Goal: Transaction & Acquisition: Purchase product/service

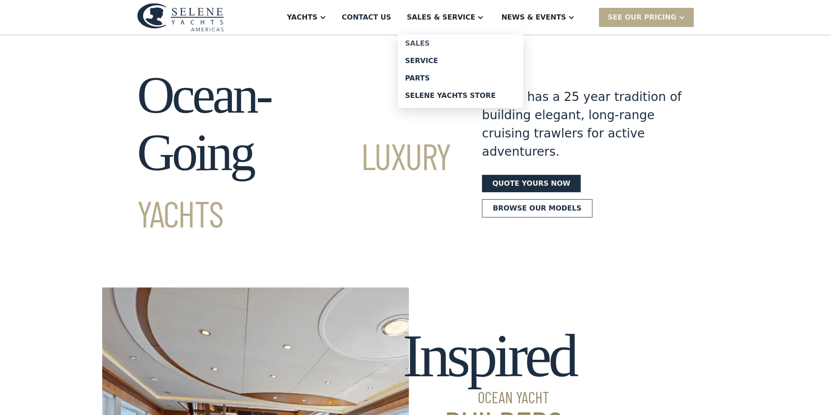
click at [444, 41] on div "Sales" at bounding box center [460, 43] width 111 height 7
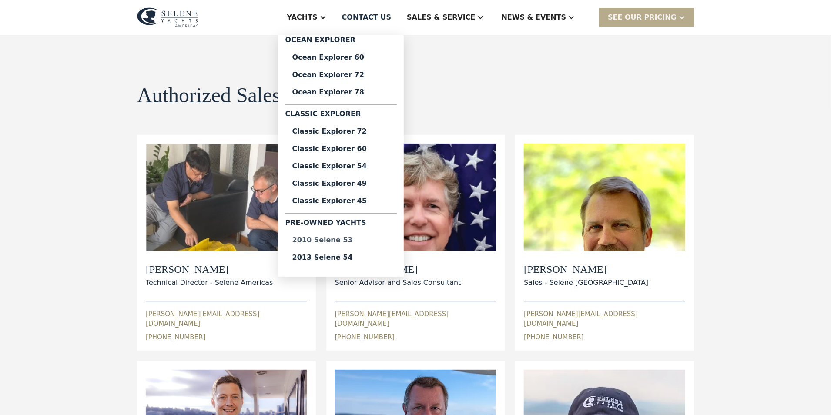
click at [355, 237] on div "2010 Selene 53" at bounding box center [342, 240] width 98 height 7
click at [353, 257] on div "2013 Selene 54" at bounding box center [342, 257] width 98 height 7
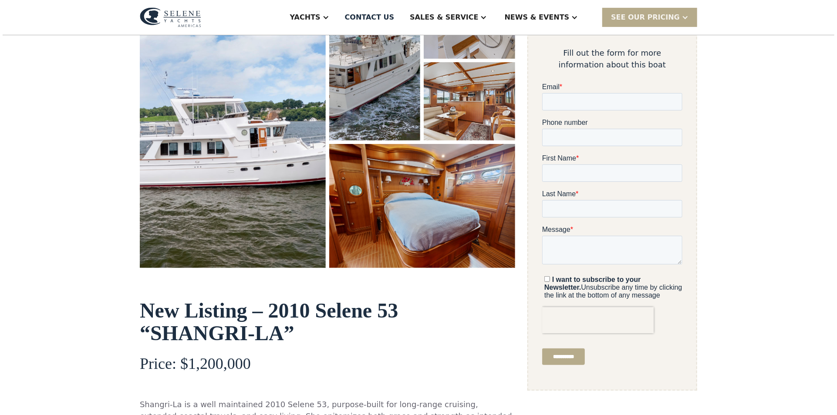
scroll to position [230, 0]
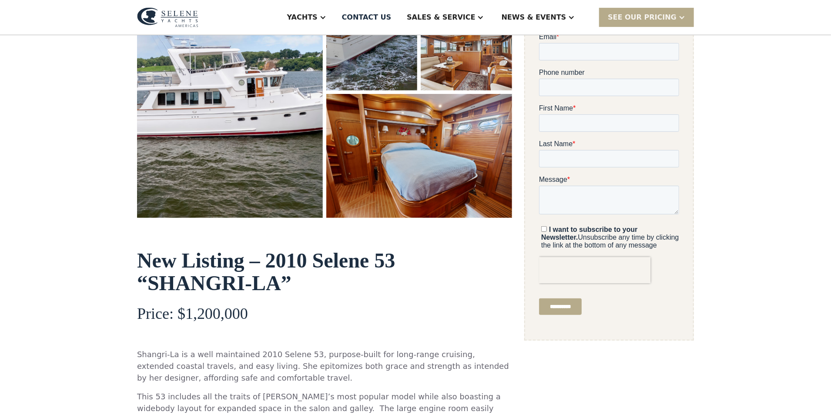
click at [232, 106] on img "open lightbox" at bounding box center [230, 74] width 186 height 288
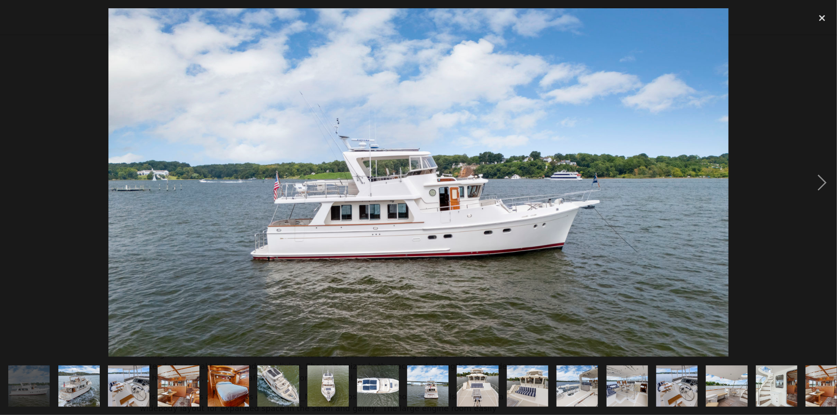
click at [646, 194] on img at bounding box center [418, 182] width 620 height 349
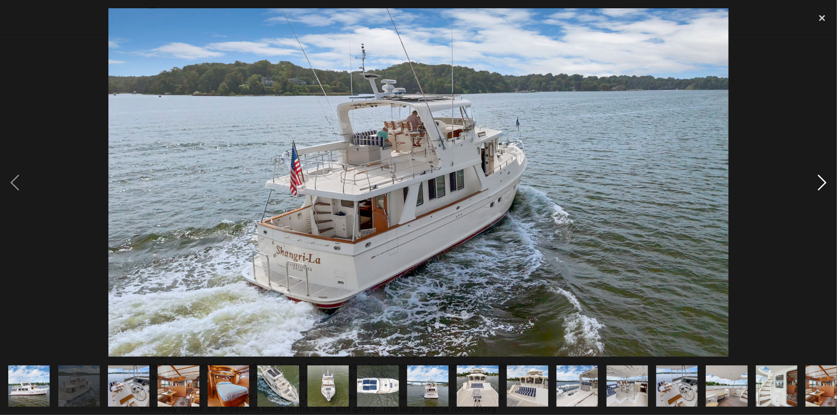
click at [821, 183] on div "next image" at bounding box center [822, 182] width 30 height 349
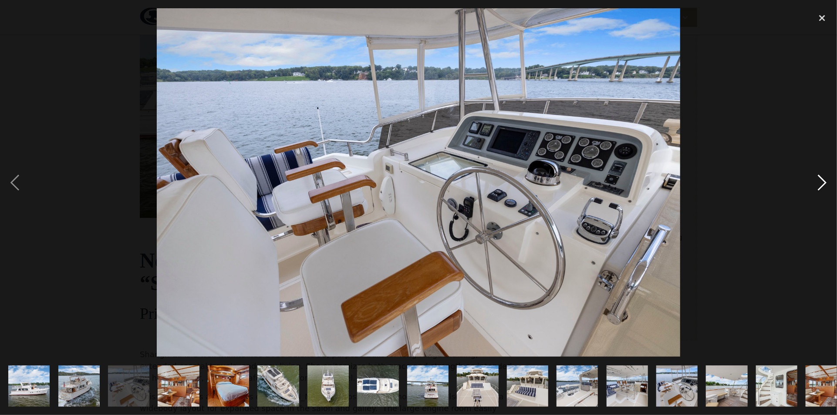
click at [821, 183] on div "next image" at bounding box center [822, 182] width 30 height 349
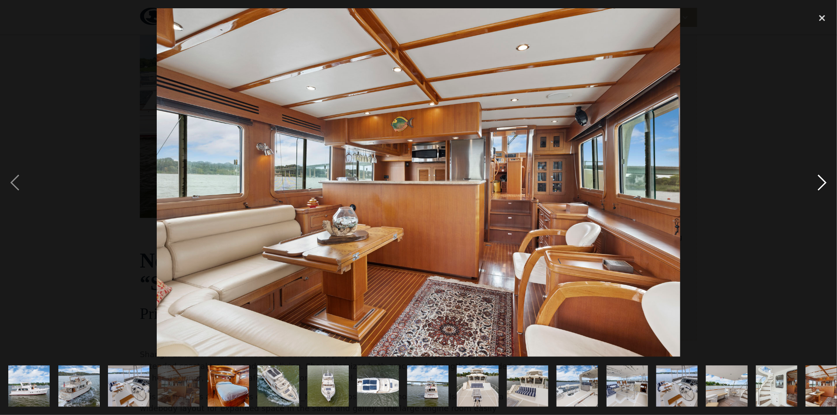
click at [821, 183] on div "next image" at bounding box center [822, 182] width 30 height 349
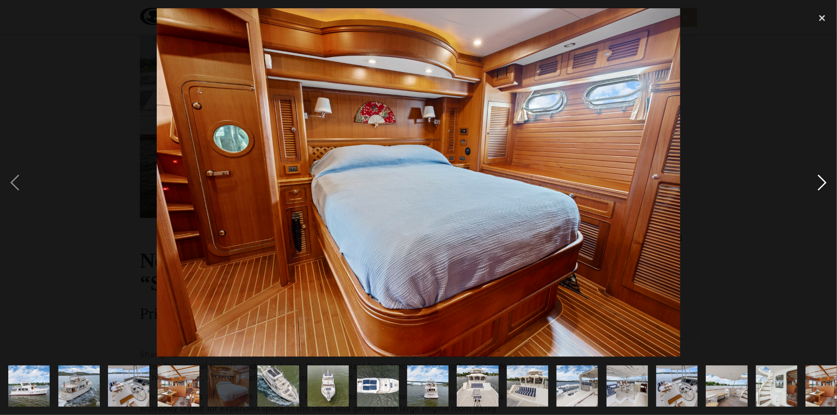
click at [821, 184] on div "next image" at bounding box center [822, 182] width 30 height 349
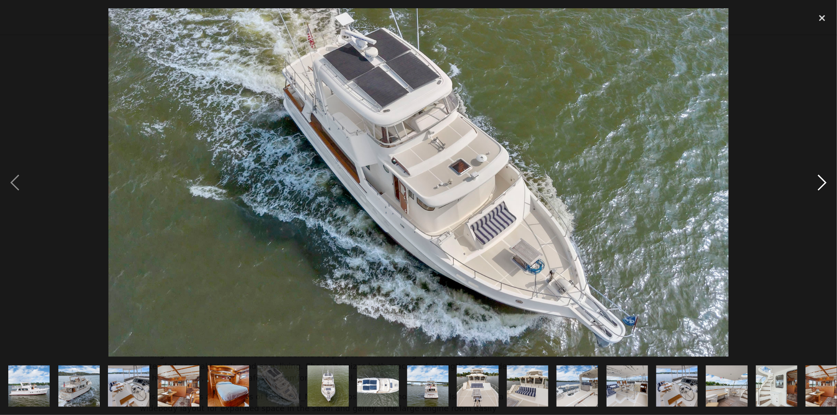
click at [821, 184] on div "next image" at bounding box center [822, 182] width 30 height 349
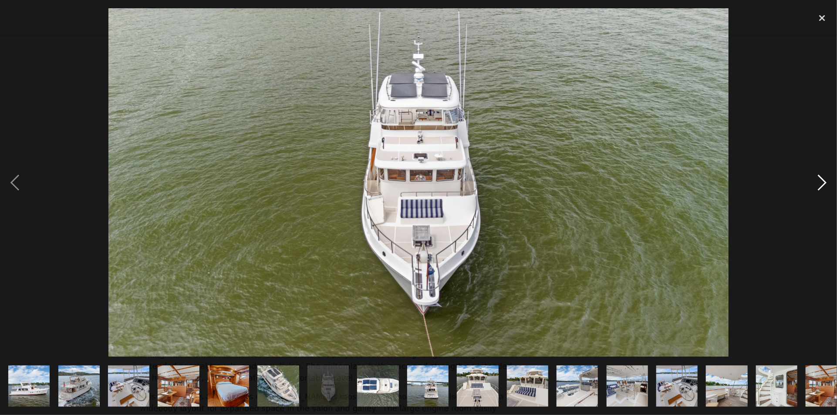
click at [821, 184] on div "next image" at bounding box center [822, 182] width 30 height 349
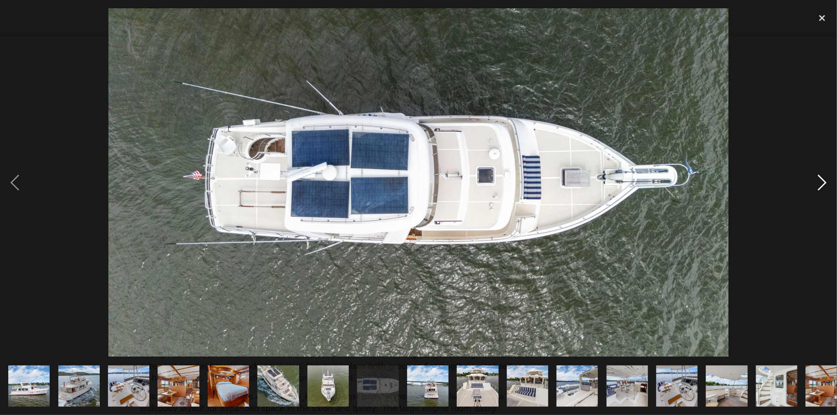
click at [821, 184] on div "next image" at bounding box center [822, 182] width 30 height 349
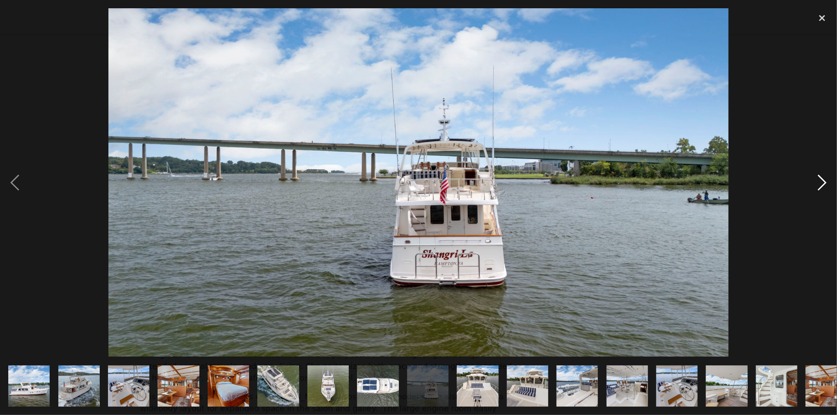
click at [821, 184] on div "next image" at bounding box center [822, 182] width 30 height 349
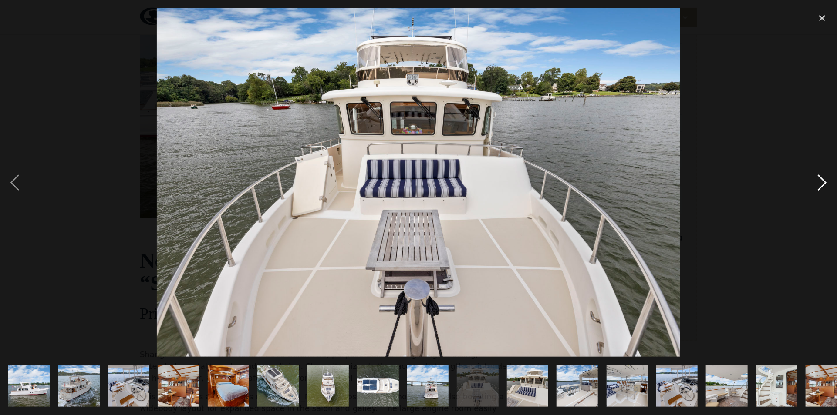
click at [821, 184] on div "next image" at bounding box center [822, 182] width 30 height 349
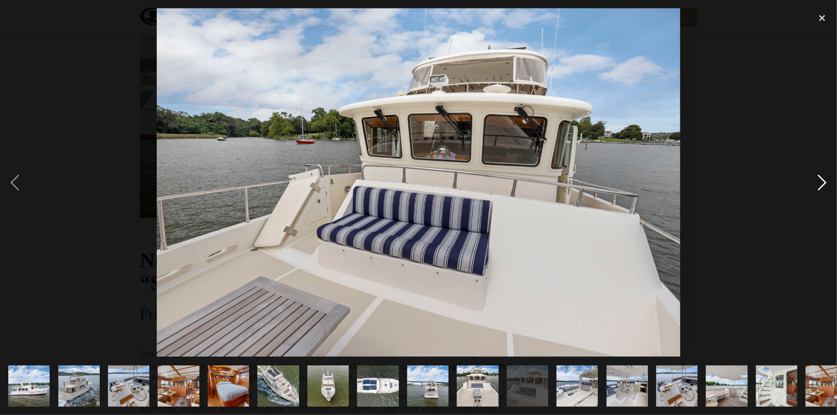
click at [821, 184] on div "next image" at bounding box center [822, 182] width 30 height 349
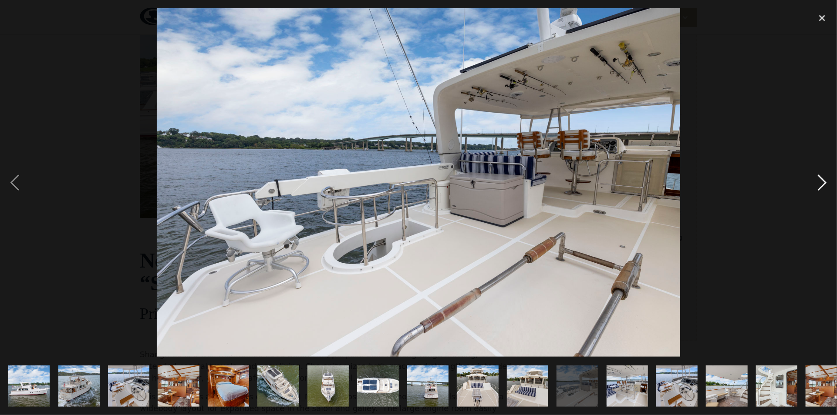
click at [821, 184] on div "next image" at bounding box center [822, 182] width 30 height 349
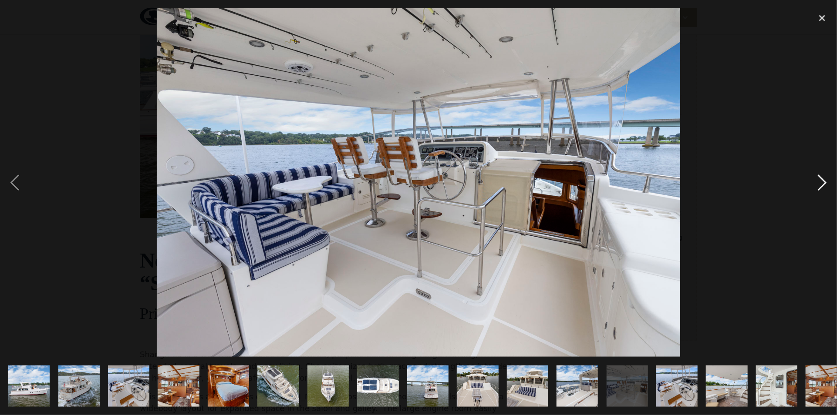
click at [821, 184] on div "next image" at bounding box center [822, 182] width 30 height 349
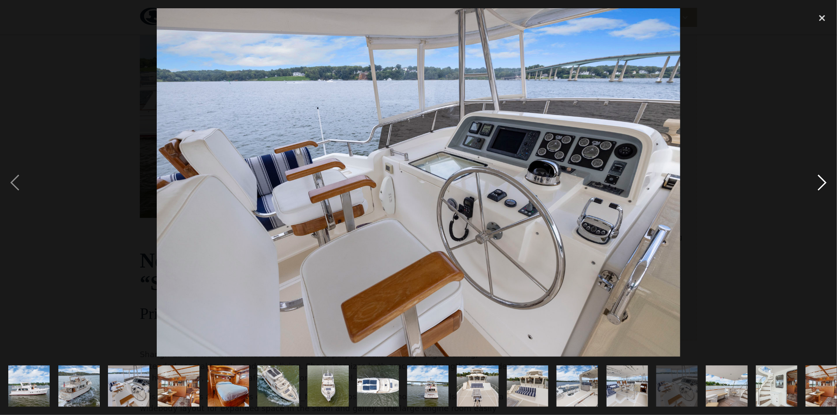
click at [821, 184] on div "next image" at bounding box center [822, 182] width 30 height 349
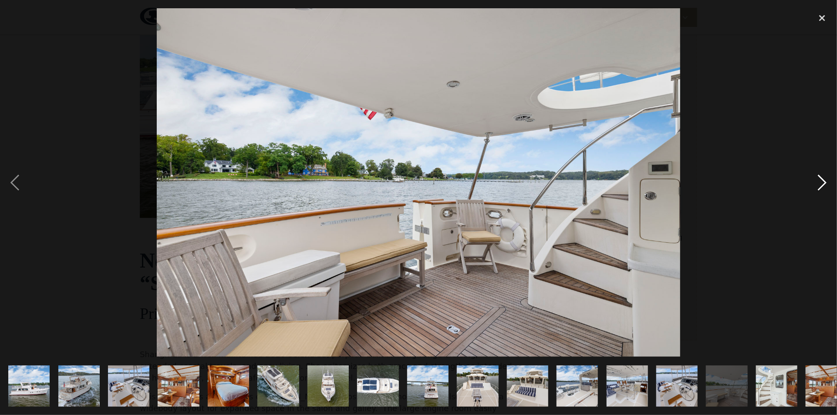
click at [821, 184] on div "next image" at bounding box center [822, 182] width 30 height 349
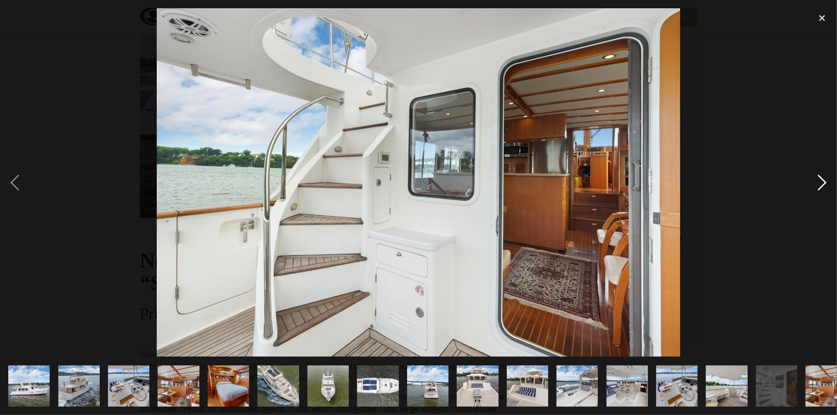
click at [821, 184] on div "next image" at bounding box center [822, 182] width 30 height 349
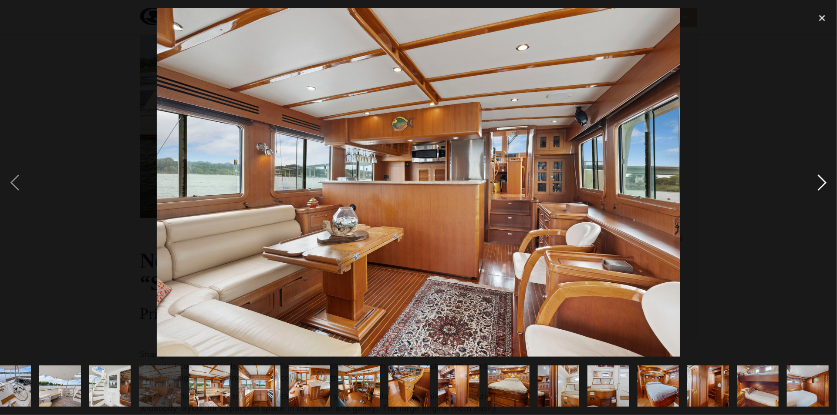
scroll to position [0, 667]
click at [821, 184] on div "next image" at bounding box center [822, 182] width 30 height 349
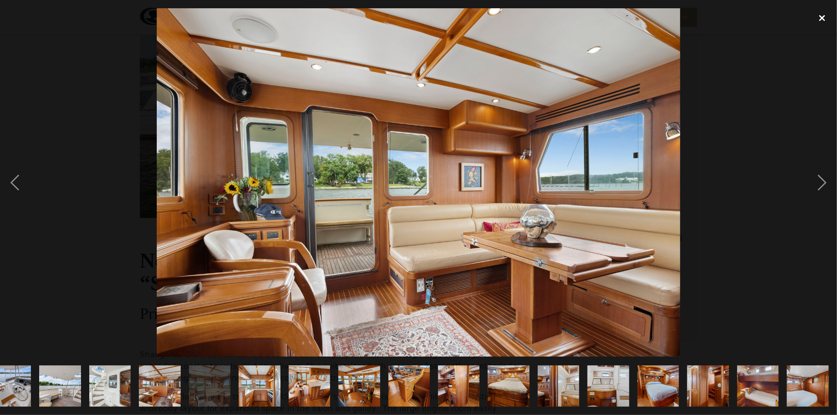
click at [824, 18] on div "close lightbox" at bounding box center [822, 17] width 30 height 19
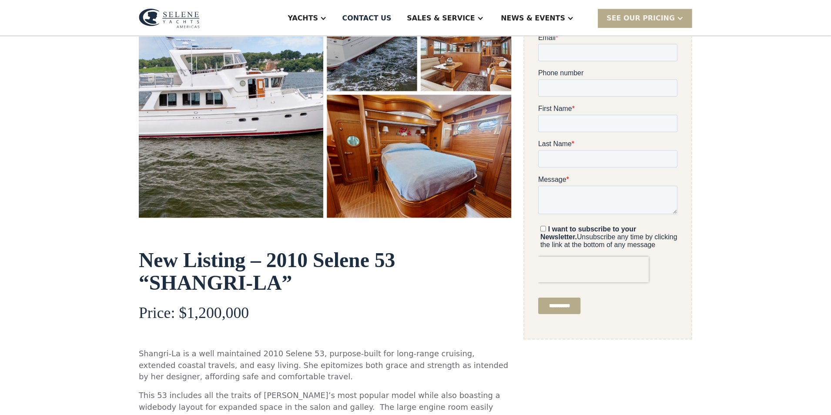
scroll to position [0, 0]
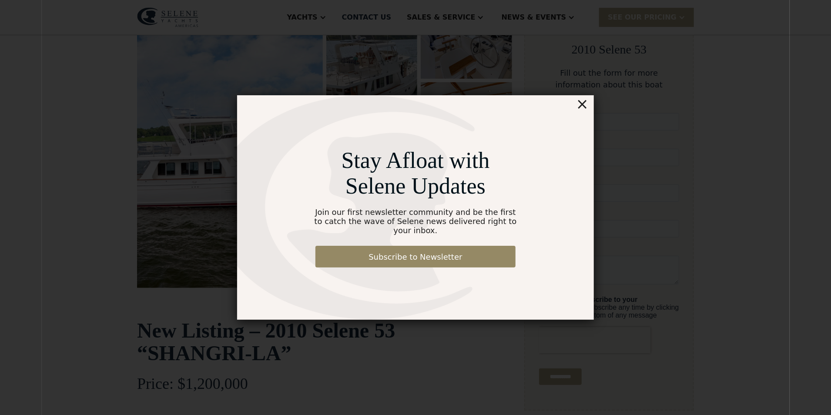
click at [582, 109] on div "×" at bounding box center [582, 103] width 13 height 17
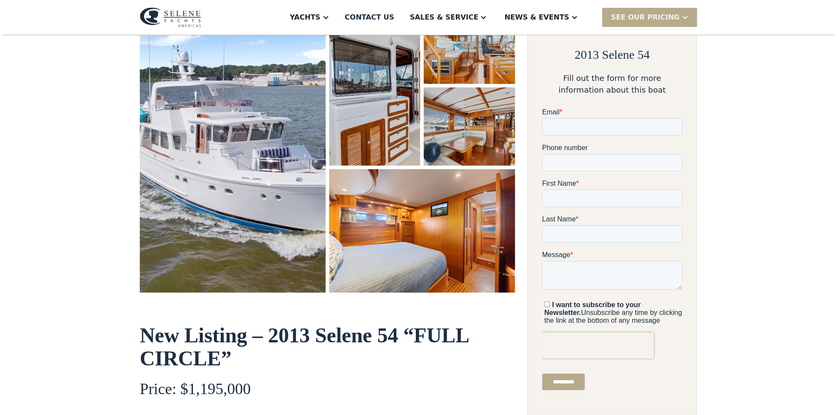
scroll to position [150, 0]
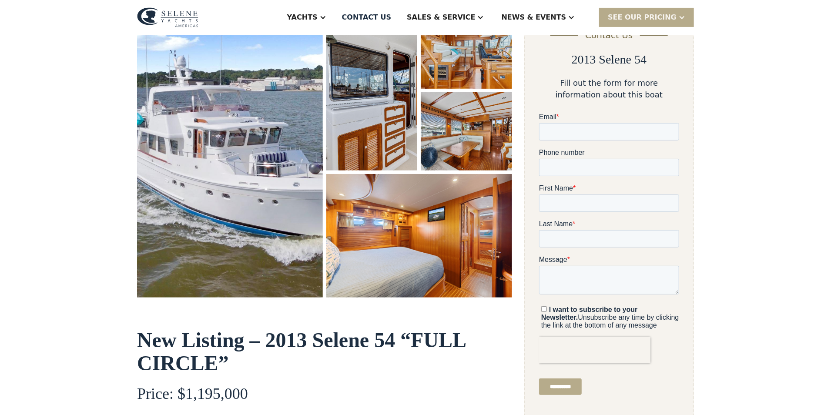
click at [240, 168] on img "open lightbox" at bounding box center [230, 154] width 186 height 288
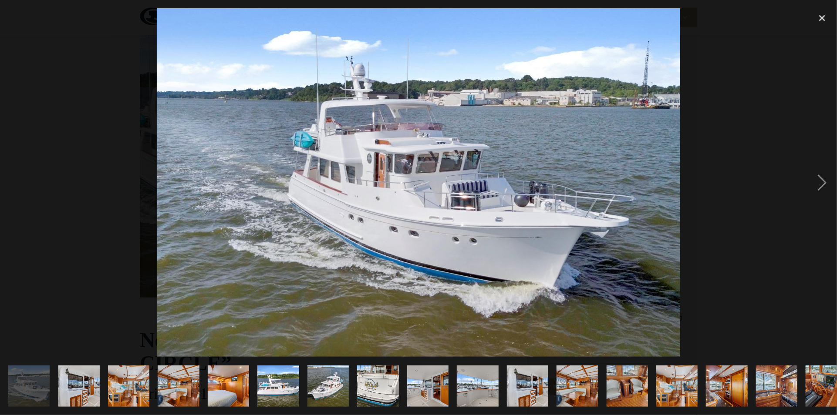
click at [444, 193] on img at bounding box center [418, 182] width 523 height 349
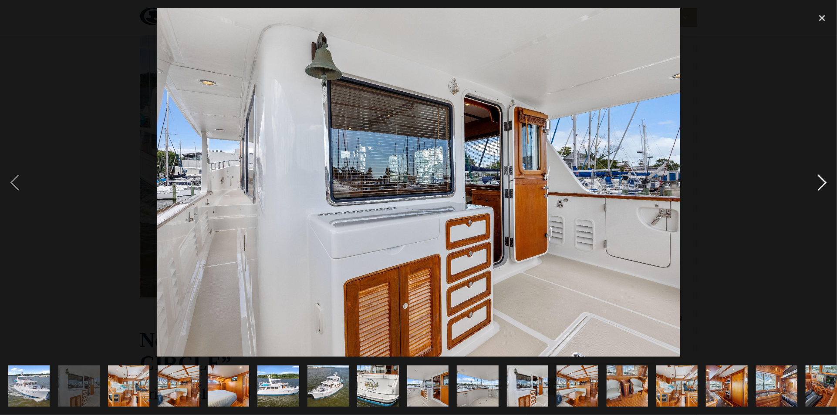
click at [819, 184] on div "next image" at bounding box center [822, 182] width 30 height 349
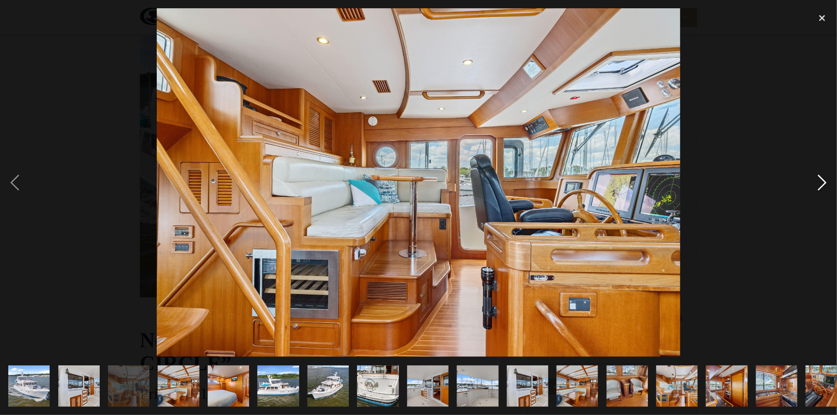
click at [818, 184] on div "next image" at bounding box center [822, 182] width 30 height 349
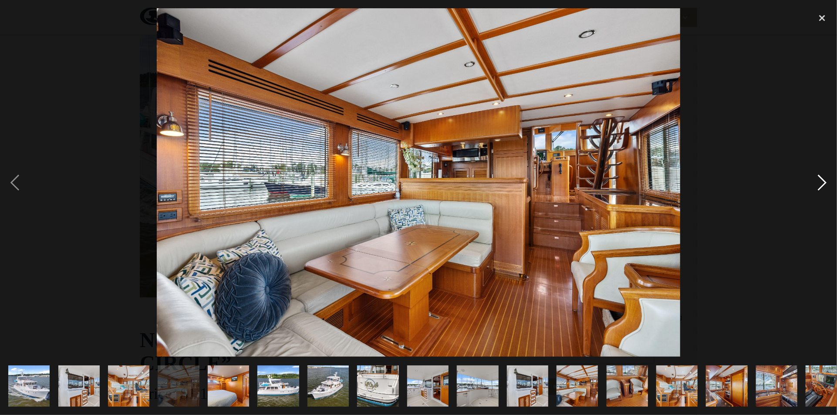
click at [818, 184] on div "next image" at bounding box center [822, 182] width 30 height 349
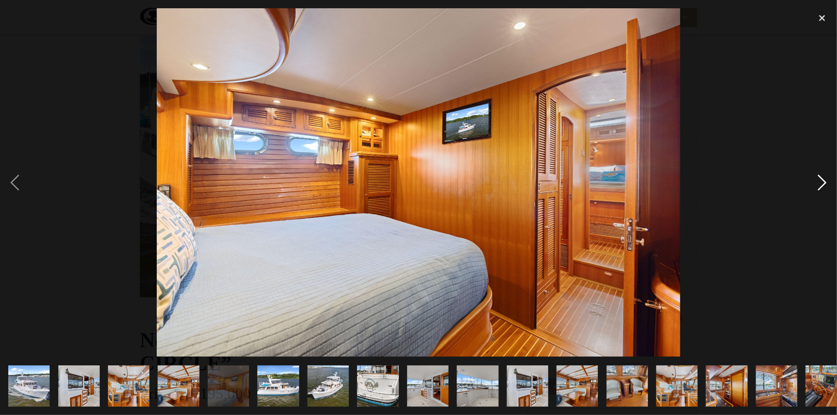
click at [818, 184] on div "next image" at bounding box center [822, 182] width 30 height 349
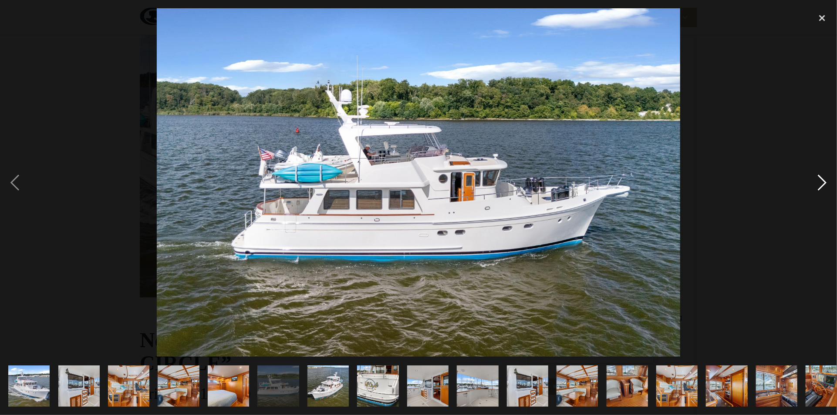
click at [818, 184] on div "next image" at bounding box center [822, 182] width 30 height 349
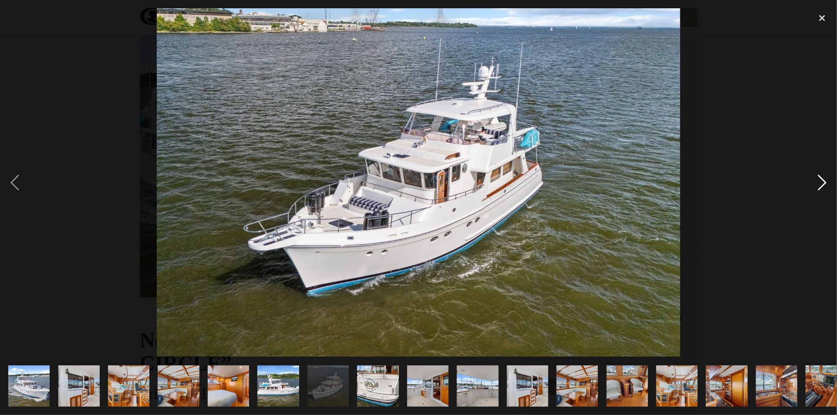
click at [818, 184] on div "next image" at bounding box center [822, 182] width 30 height 349
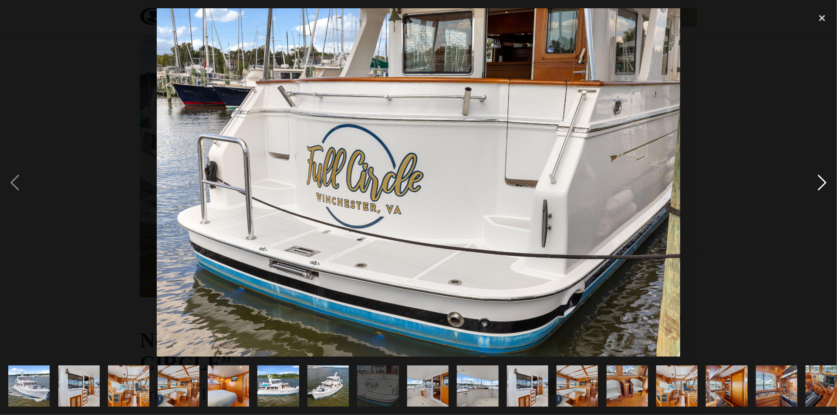
click at [818, 184] on div "next image" at bounding box center [822, 182] width 30 height 349
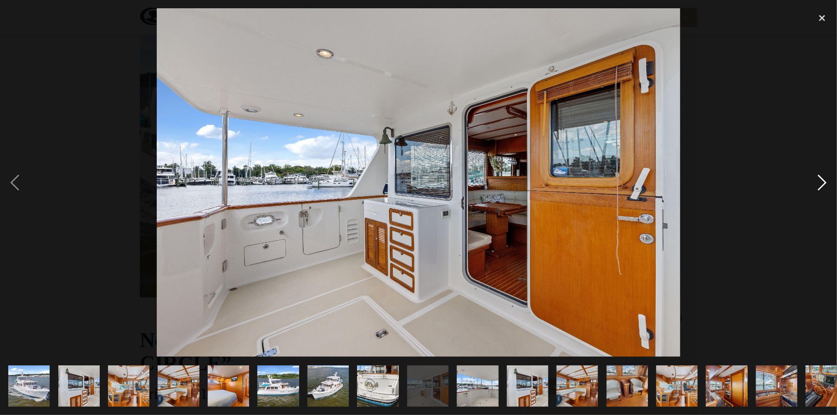
click at [818, 184] on div "next image" at bounding box center [822, 182] width 30 height 349
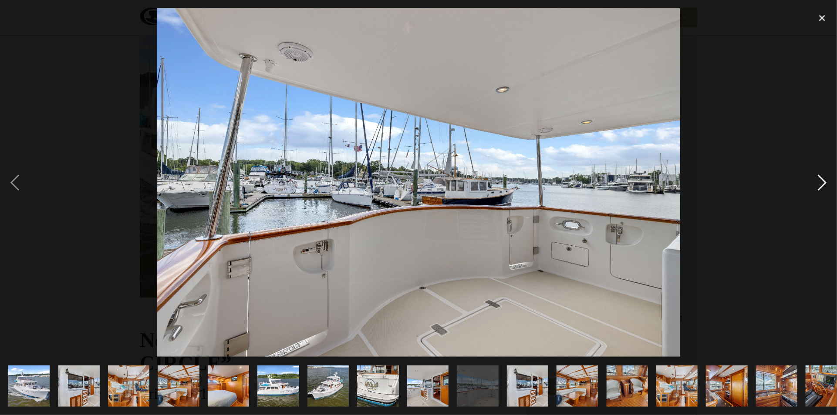
click at [818, 184] on div "next image" at bounding box center [822, 182] width 30 height 349
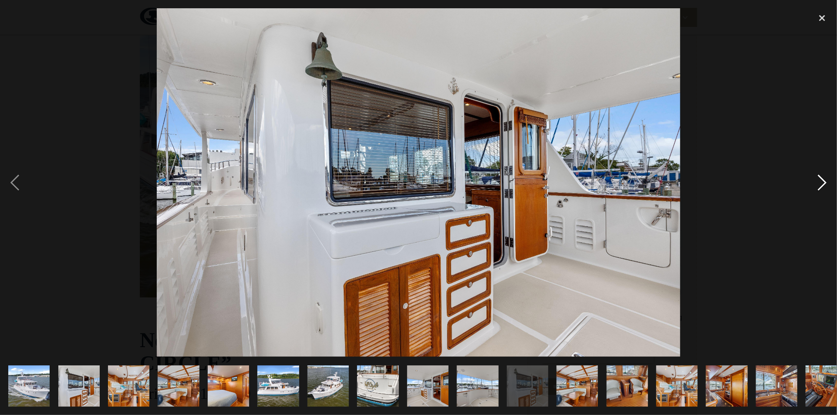
click at [818, 184] on div "next image" at bounding box center [822, 182] width 30 height 349
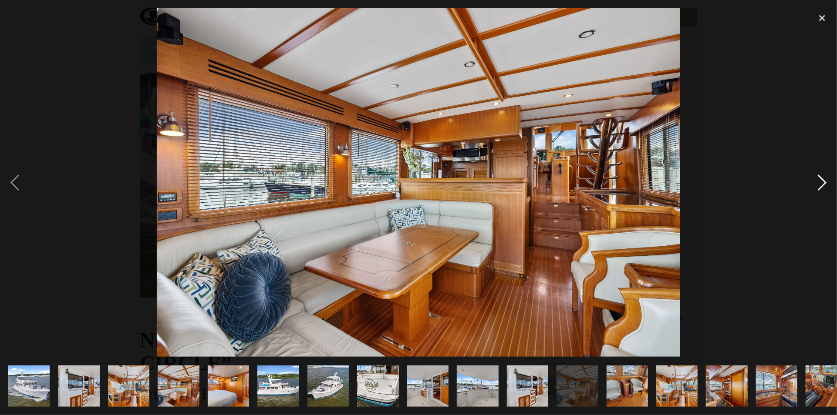
click at [817, 184] on div "next image" at bounding box center [822, 182] width 30 height 349
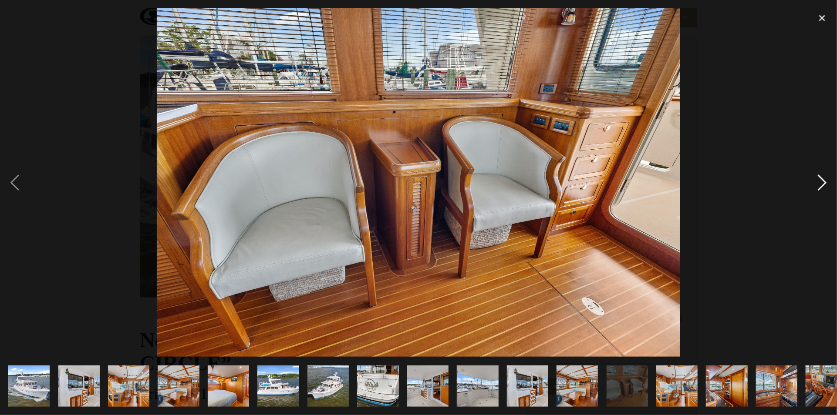
click at [817, 184] on div "next image" at bounding box center [822, 182] width 30 height 349
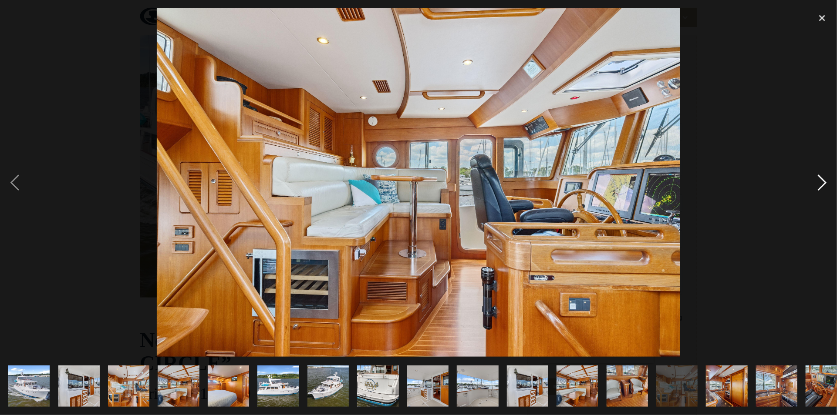
click at [817, 184] on div "next image" at bounding box center [822, 182] width 30 height 349
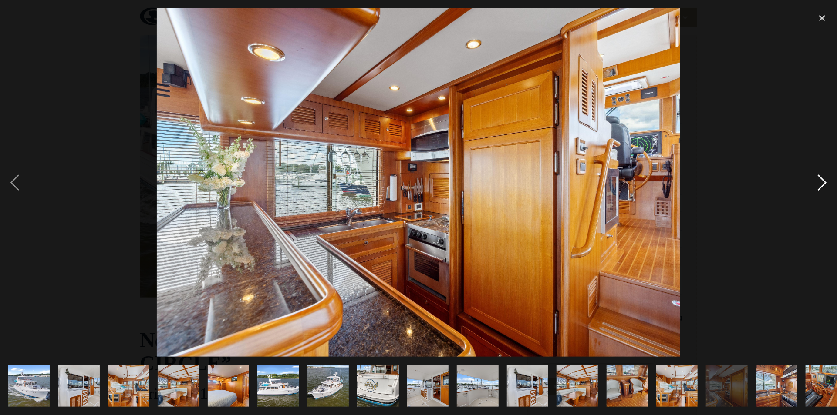
click at [817, 184] on div "next image" at bounding box center [822, 182] width 30 height 349
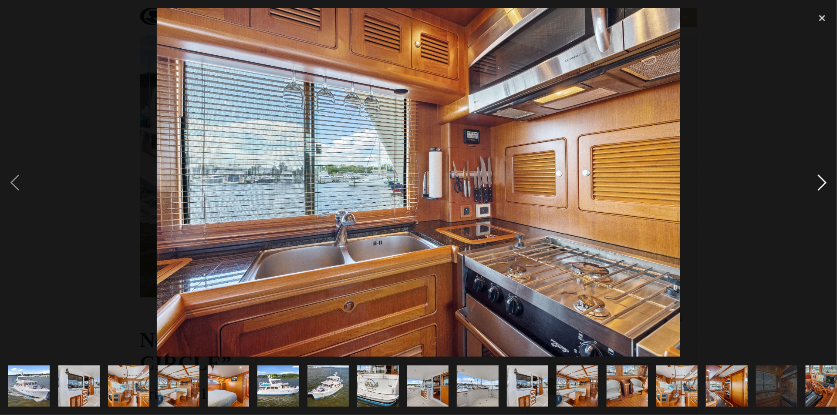
click at [816, 185] on div "next image" at bounding box center [822, 182] width 30 height 349
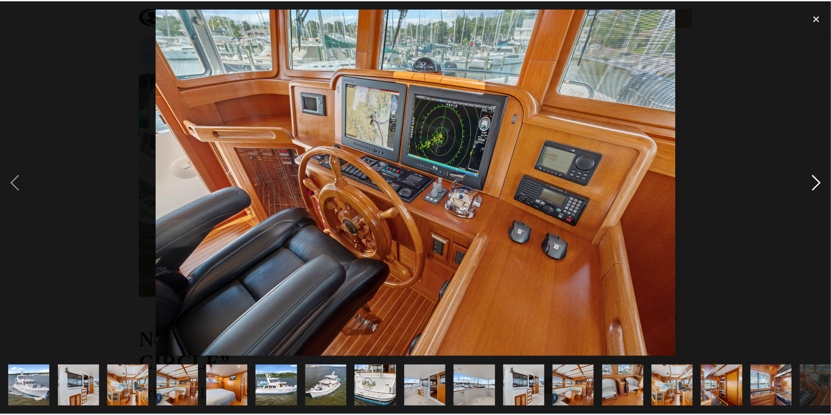
scroll to position [0, 617]
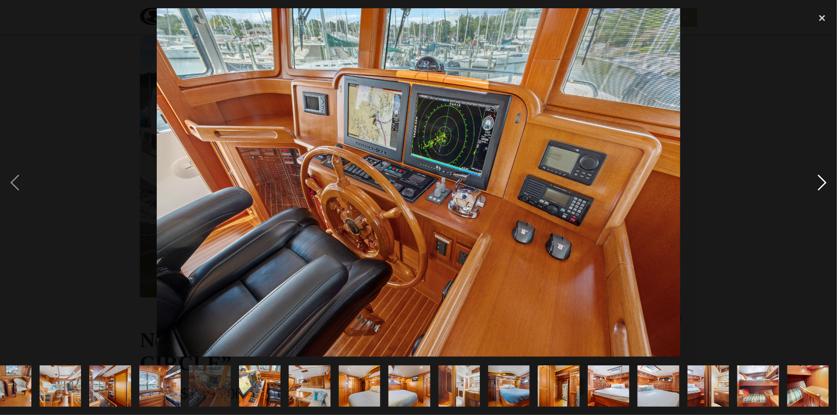
click at [817, 183] on div "next image" at bounding box center [822, 182] width 30 height 349
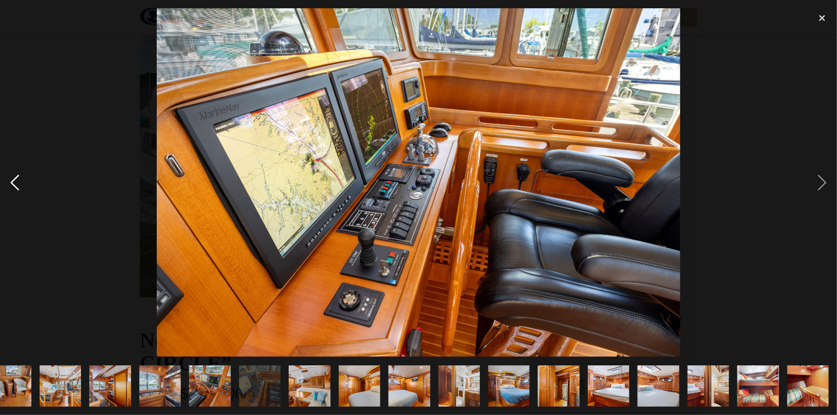
click at [13, 182] on div "previous image" at bounding box center [15, 182] width 30 height 349
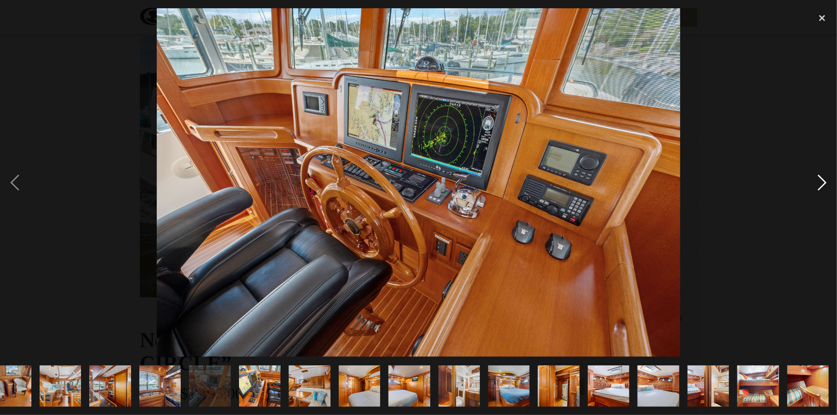
click at [816, 183] on div "next image" at bounding box center [822, 182] width 30 height 349
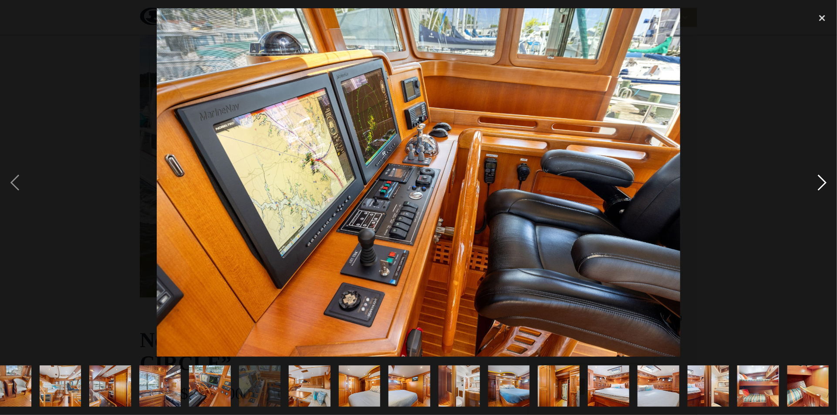
click at [816, 183] on div "next image" at bounding box center [822, 182] width 30 height 349
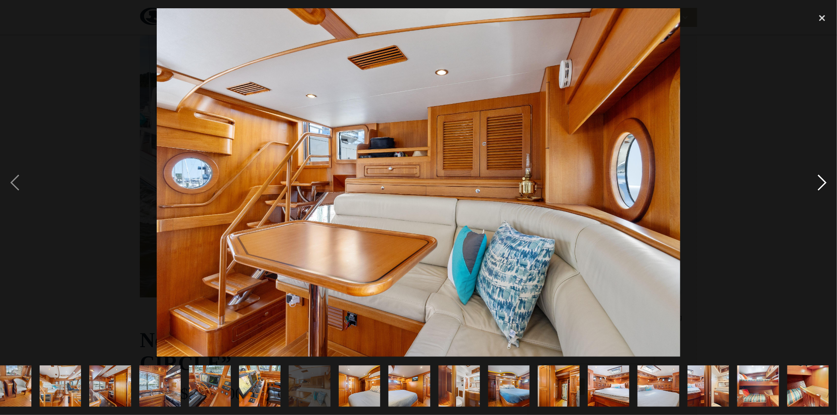
click at [818, 184] on div "next image" at bounding box center [822, 182] width 30 height 349
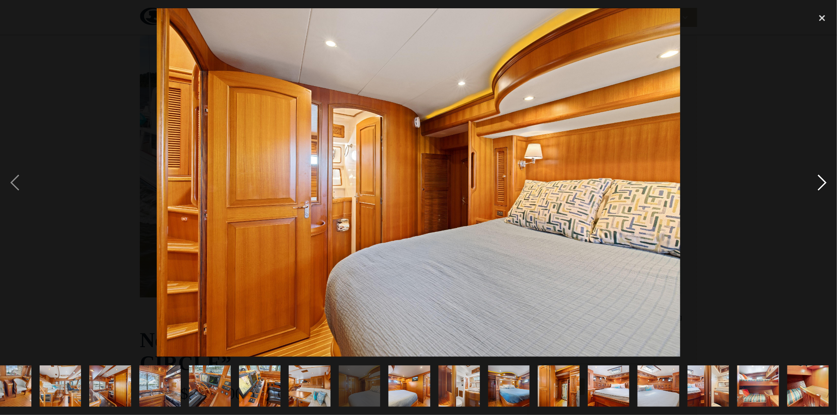
click at [818, 184] on div "next image" at bounding box center [822, 182] width 30 height 349
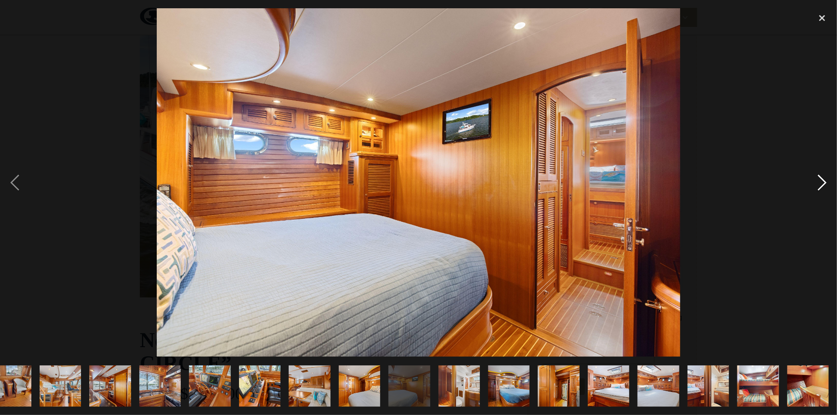
click at [820, 185] on div "next image" at bounding box center [822, 182] width 30 height 349
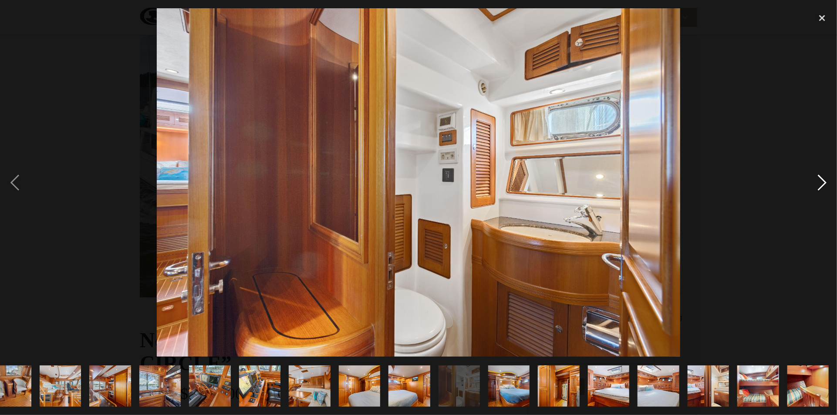
click at [820, 185] on div "next image" at bounding box center [822, 182] width 30 height 349
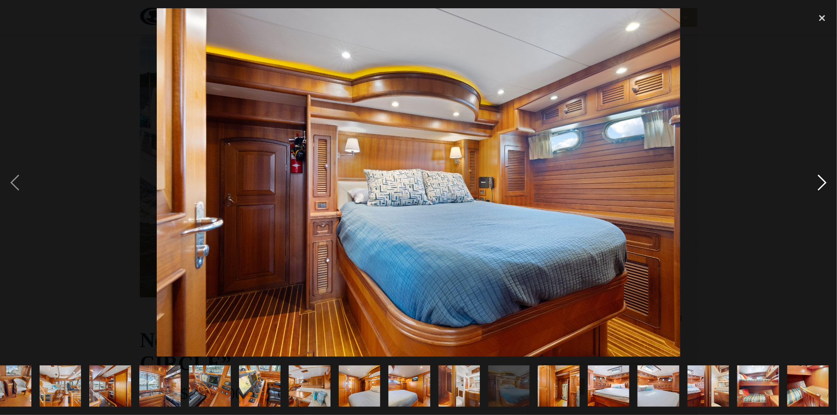
click at [820, 185] on div "next image" at bounding box center [822, 182] width 30 height 349
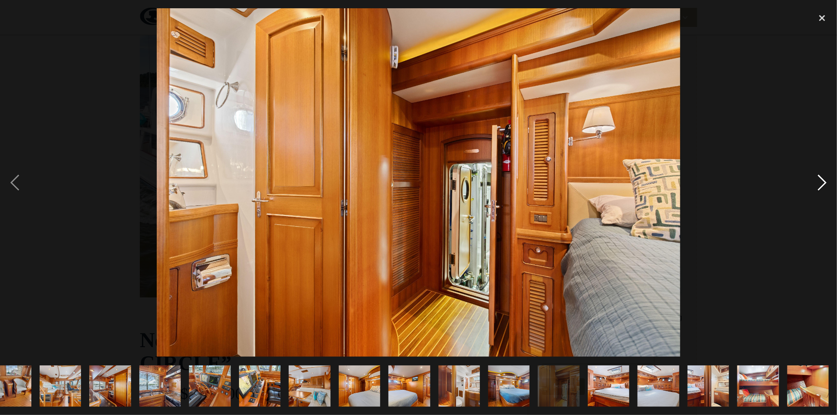
click at [820, 185] on div "next image" at bounding box center [822, 182] width 30 height 349
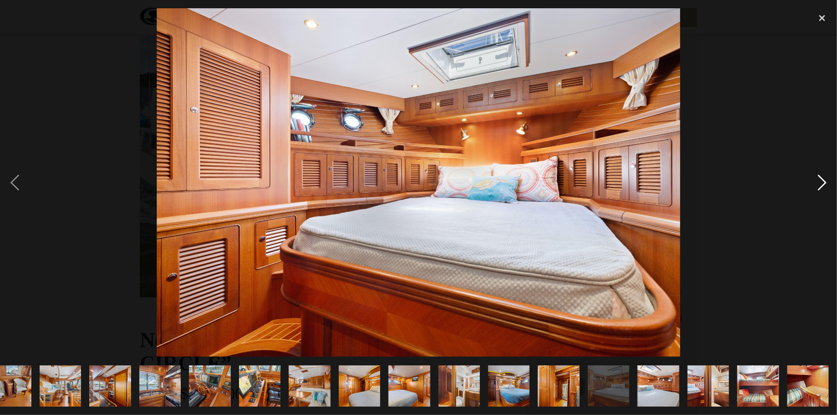
click at [820, 185] on div "next image" at bounding box center [822, 182] width 30 height 349
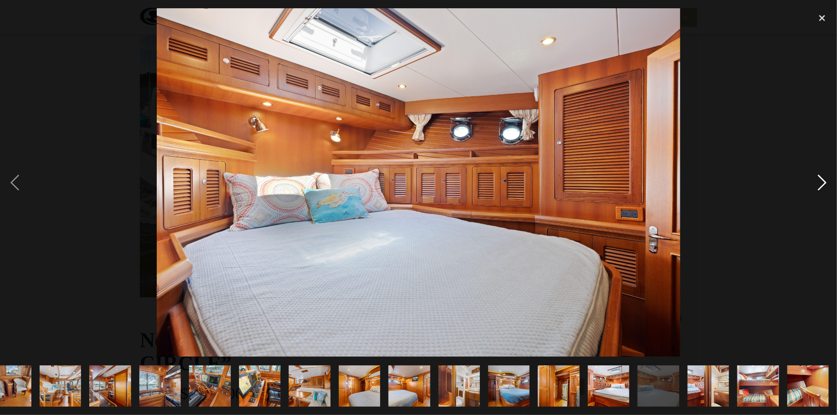
click at [820, 185] on div "next image" at bounding box center [822, 182] width 30 height 349
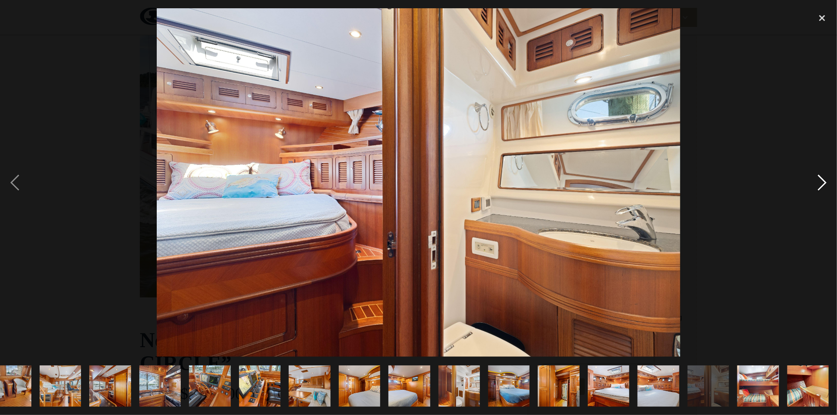
click at [820, 185] on div "next image" at bounding box center [822, 182] width 30 height 349
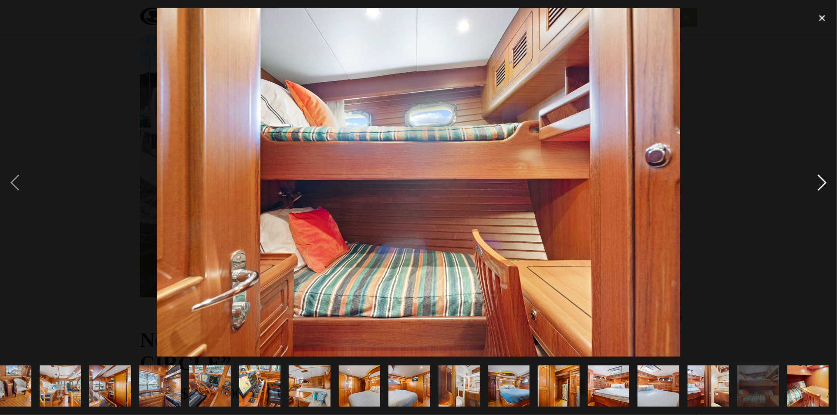
click at [820, 185] on div "next image" at bounding box center [822, 182] width 30 height 349
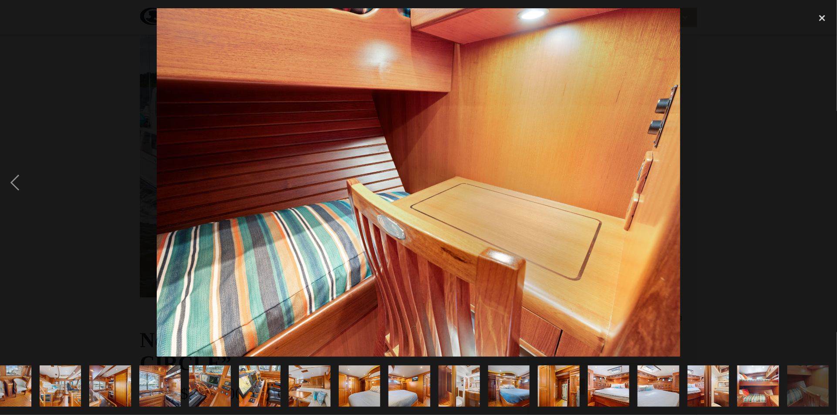
click at [820, 185] on div "next image" at bounding box center [822, 182] width 30 height 349
click at [823, 18] on div "close lightbox" at bounding box center [822, 17] width 30 height 19
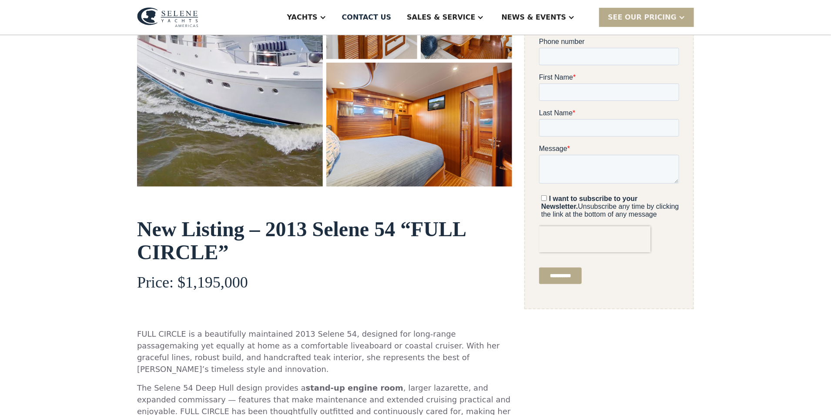
scroll to position [296, 0]
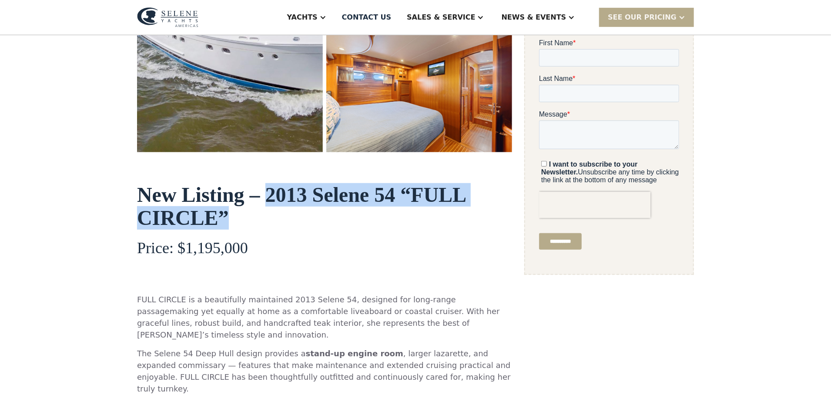
drag, startPoint x: 267, startPoint y: 190, endPoint x: 224, endPoint y: 213, distance: 48.9
click at [224, 213] on strong "New Listing – 2013 Selene 54 “FULL CIRCLE”" at bounding box center [301, 206] width 329 height 46
copy strong "2013 Selene 54 “FULL CIRCLE”"
